Goal: Communication & Community: Ask a question

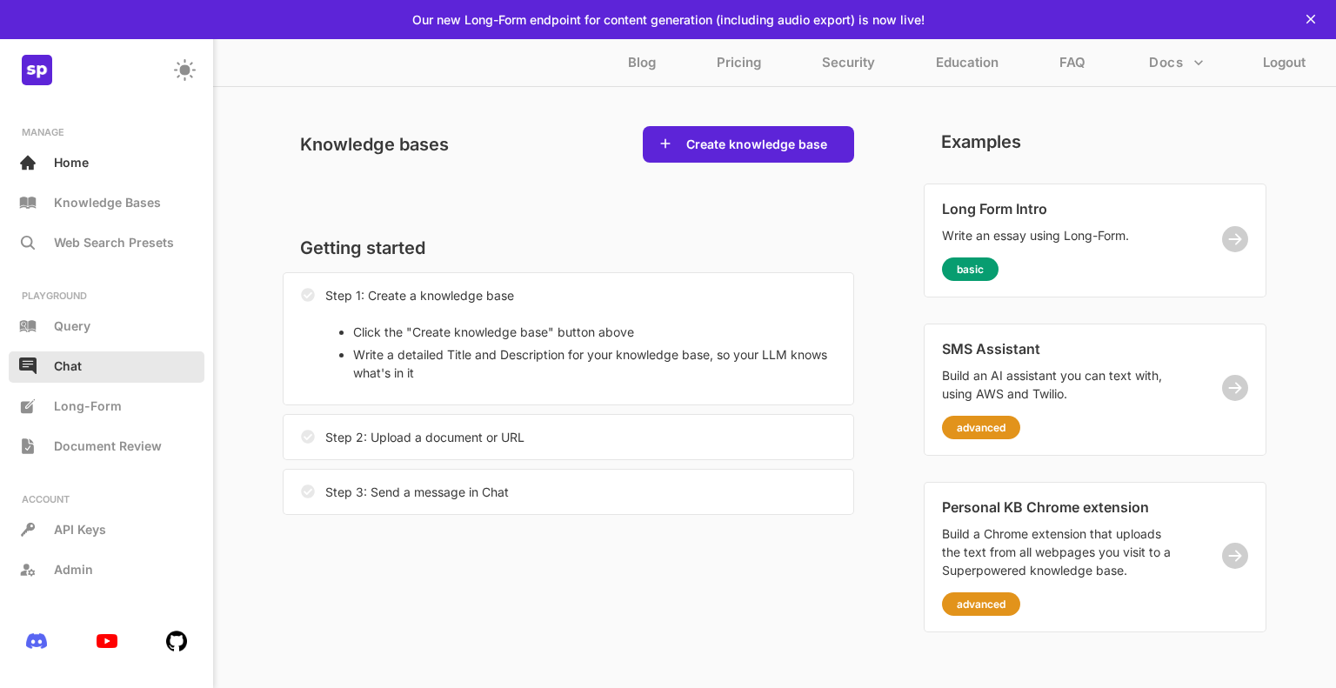
click at [93, 361] on div "Chat" at bounding box center [107, 366] width 196 height 31
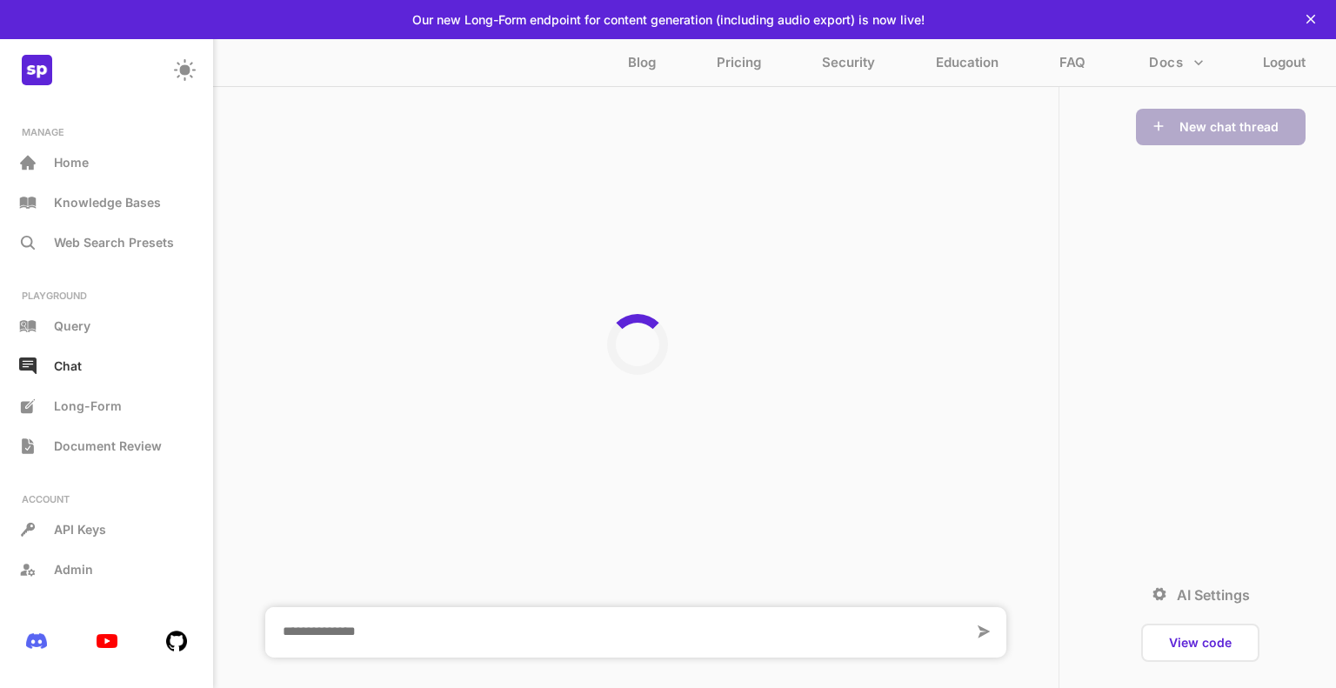
click at [421, 614] on textarea at bounding box center [619, 632] width 708 height 50
click at [414, 621] on textarea at bounding box center [619, 632] width 708 height 50
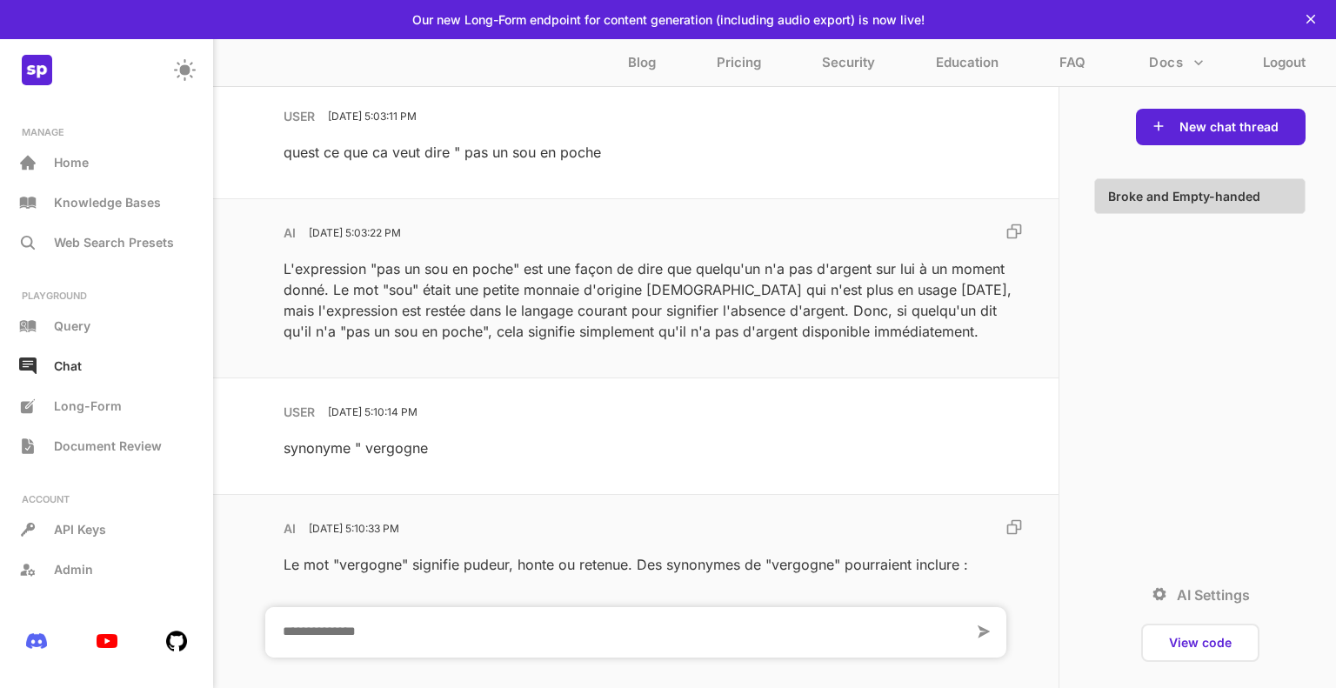
scroll to position [51120, 0]
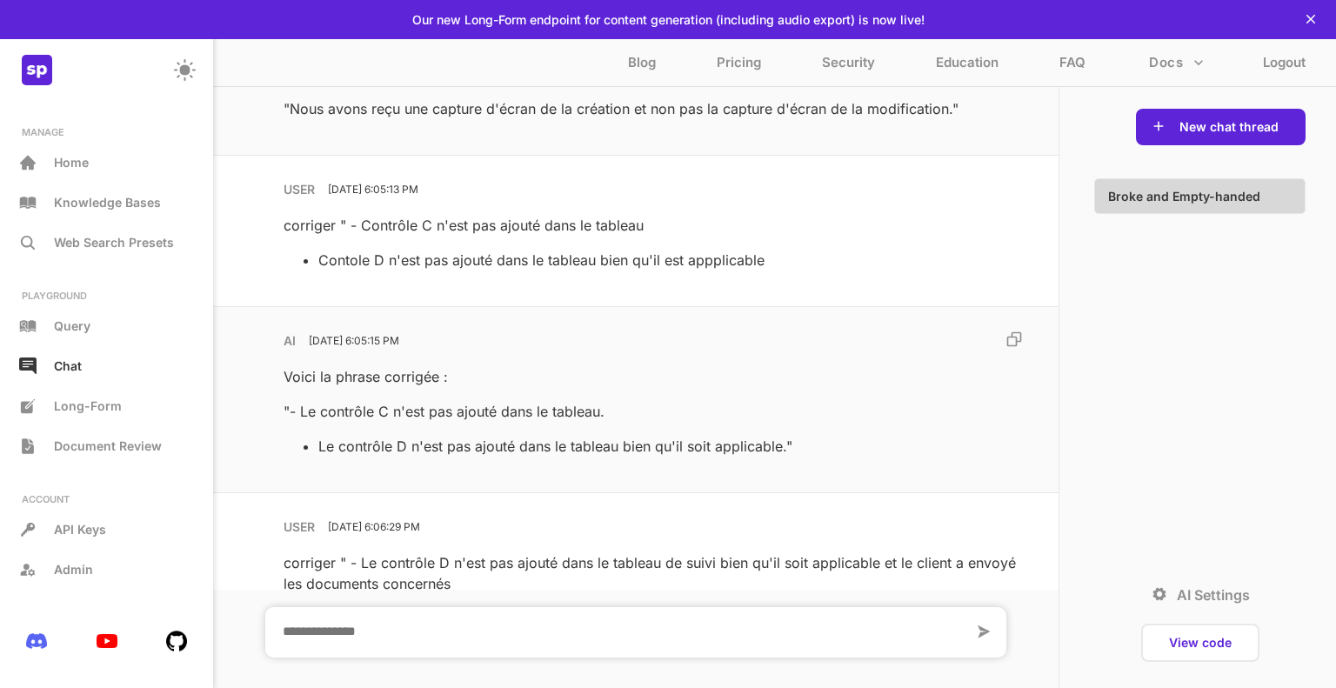
click at [414, 621] on textarea at bounding box center [619, 632] width 708 height 50
